Goal: Entertainment & Leisure: Consume media (video, audio)

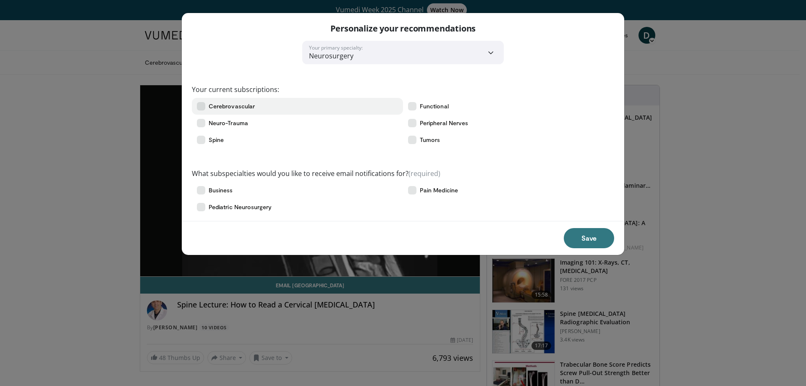
click at [199, 104] on icon at bounding box center [201, 106] width 8 height 8
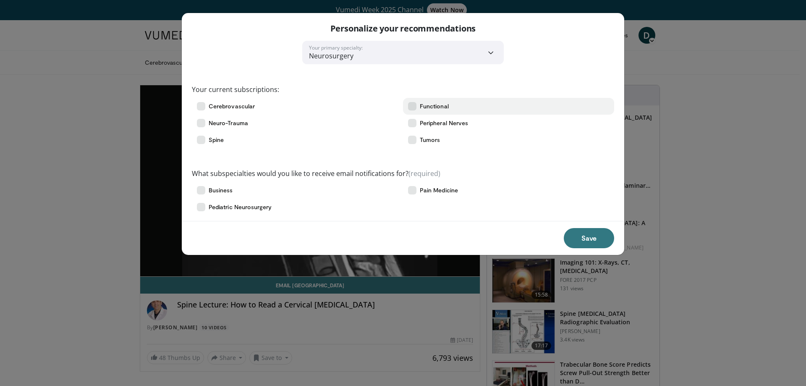
click at [413, 105] on icon at bounding box center [412, 106] width 8 height 8
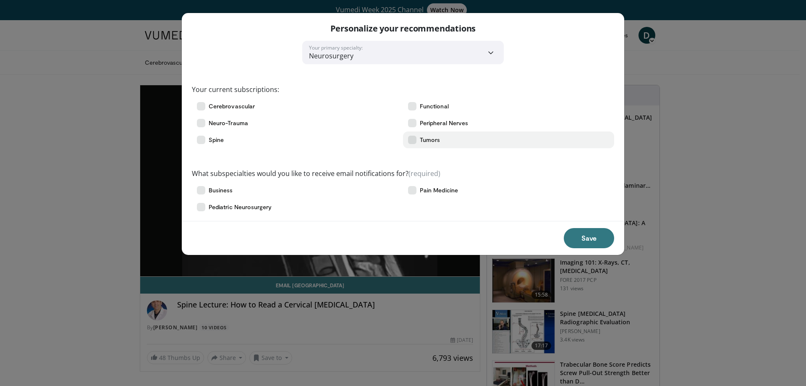
click at [411, 142] on icon at bounding box center [412, 140] width 8 height 8
click at [592, 233] on button "Save" at bounding box center [589, 238] width 50 height 20
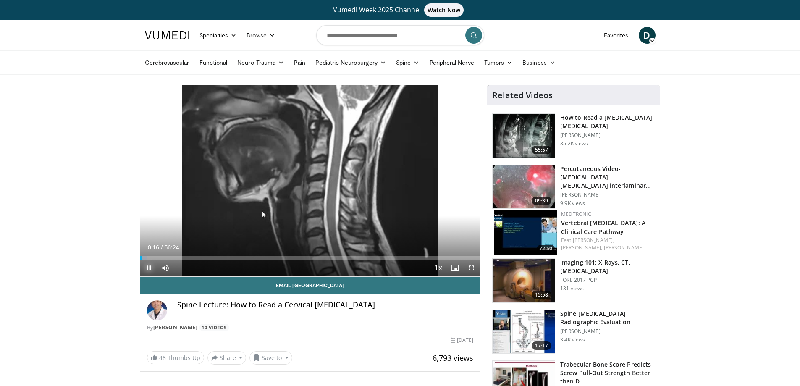
click at [150, 267] on span "Video Player" at bounding box center [148, 267] width 17 height 17
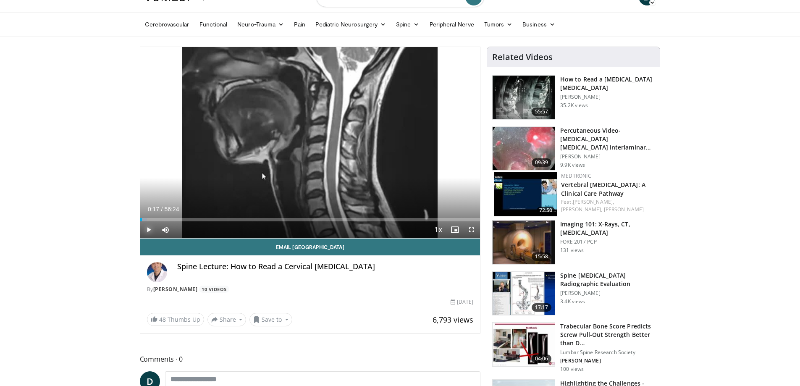
scroll to position [84, 0]
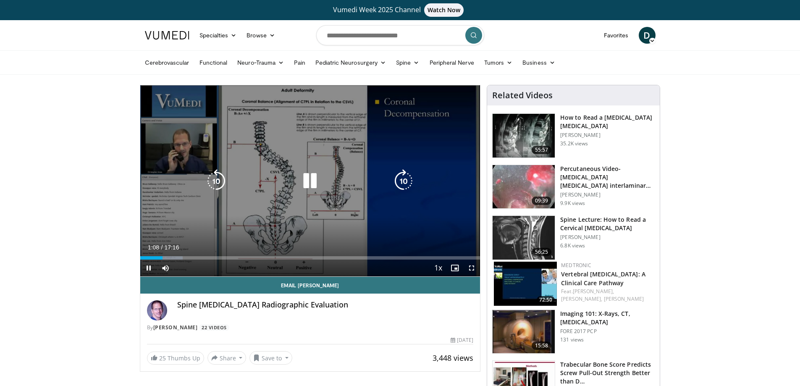
click at [308, 178] on icon "Video Player" at bounding box center [310, 181] width 24 height 24
